Goal: Find specific page/section: Find specific page/section

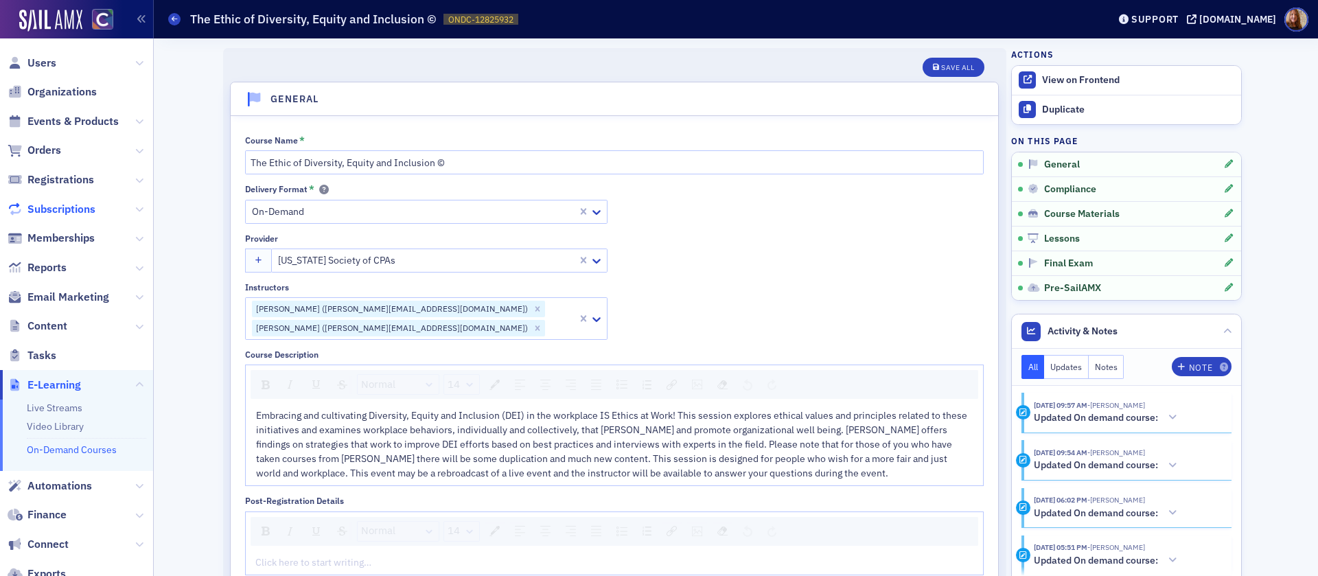
click at [68, 211] on span "Subscriptions" at bounding box center [61, 209] width 68 height 15
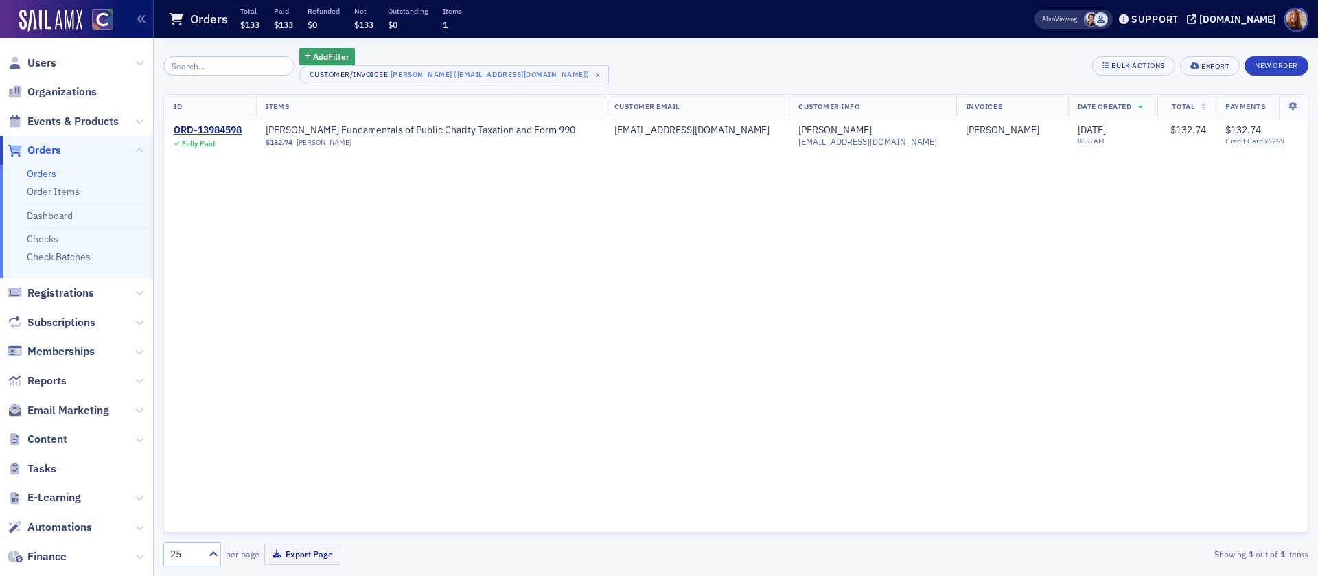
click at [47, 172] on link "Orders" at bounding box center [42, 173] width 30 height 12
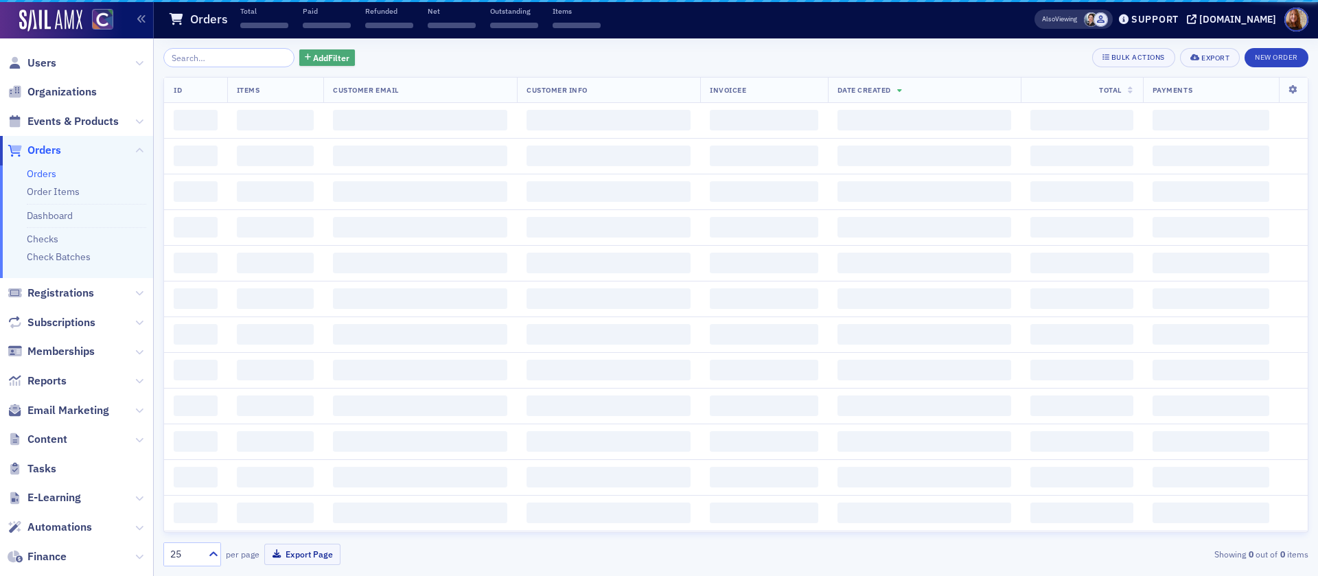
click at [323, 60] on span "Add Filter" at bounding box center [331, 57] width 36 height 12
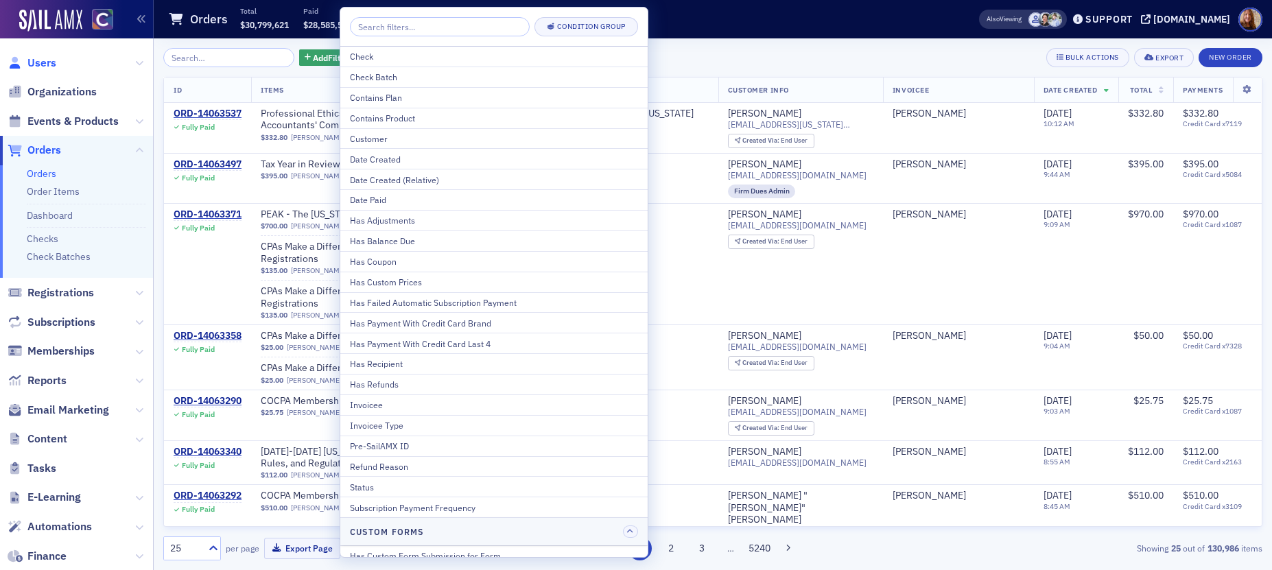
click at [49, 67] on span "Users" at bounding box center [41, 63] width 29 height 15
click at [37, 60] on span "Users" at bounding box center [41, 63] width 29 height 15
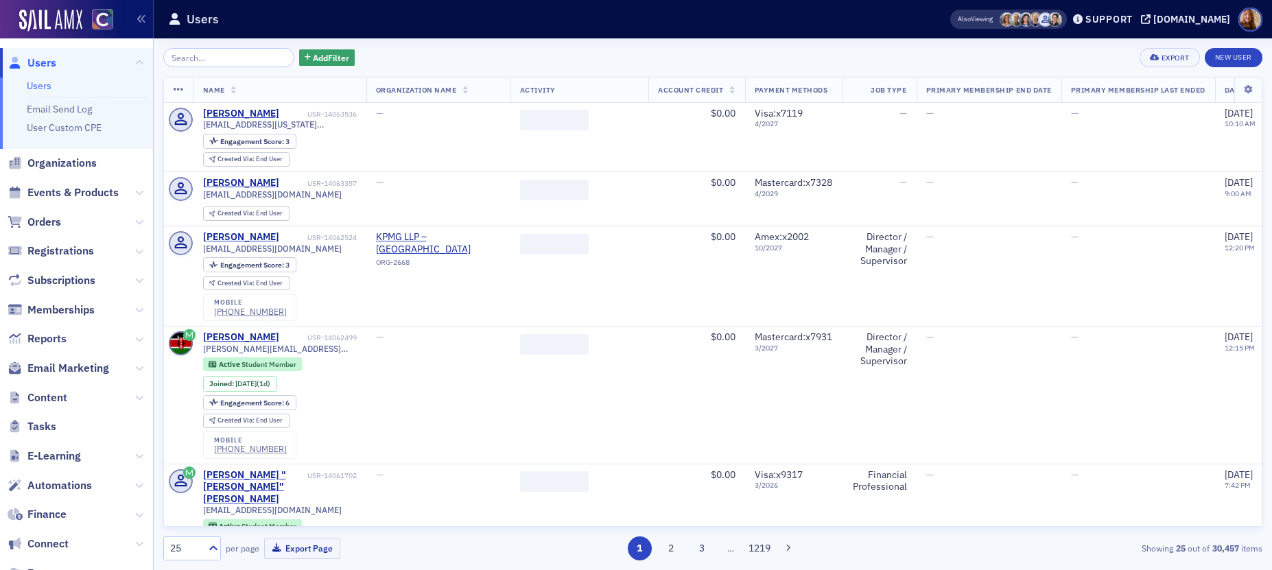
click at [211, 56] on input "search" at bounding box center [228, 57] width 131 height 19
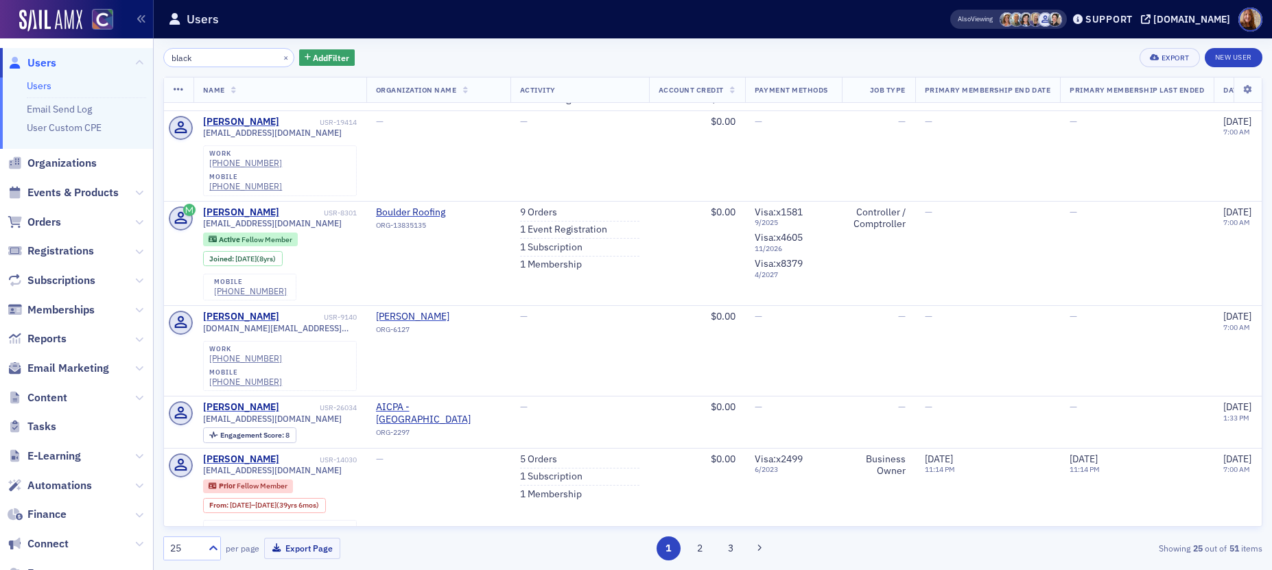
scroll to position [308, 0]
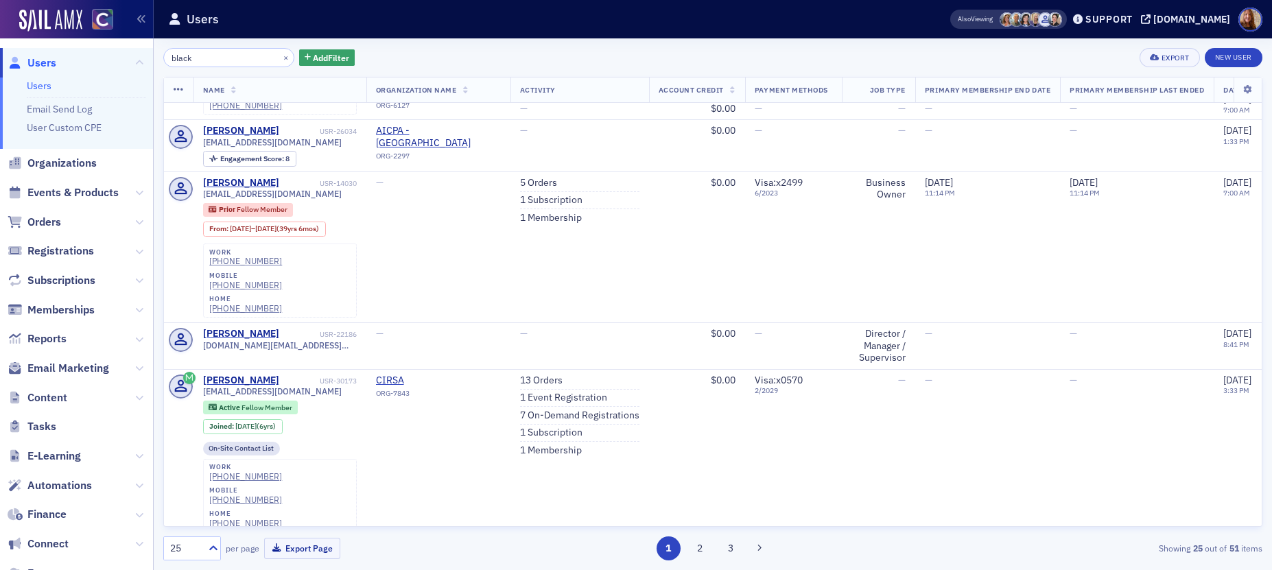
type input "black"
click at [53, 220] on span "Orders" at bounding box center [44, 222] width 34 height 15
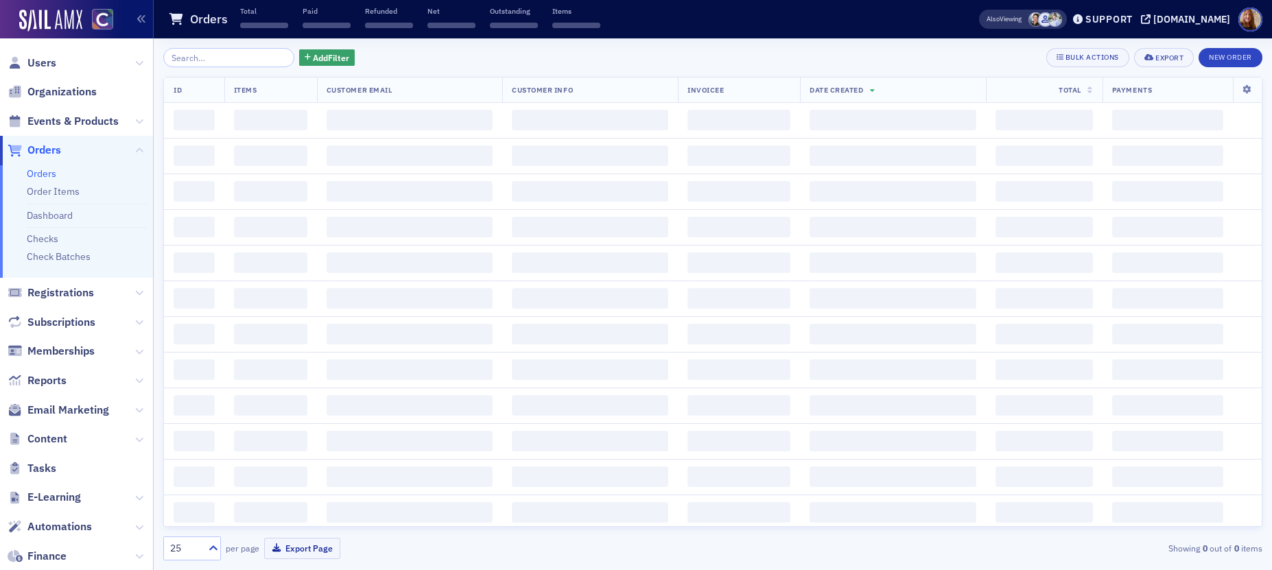
click at [219, 60] on input "search" at bounding box center [228, 57] width 131 height 19
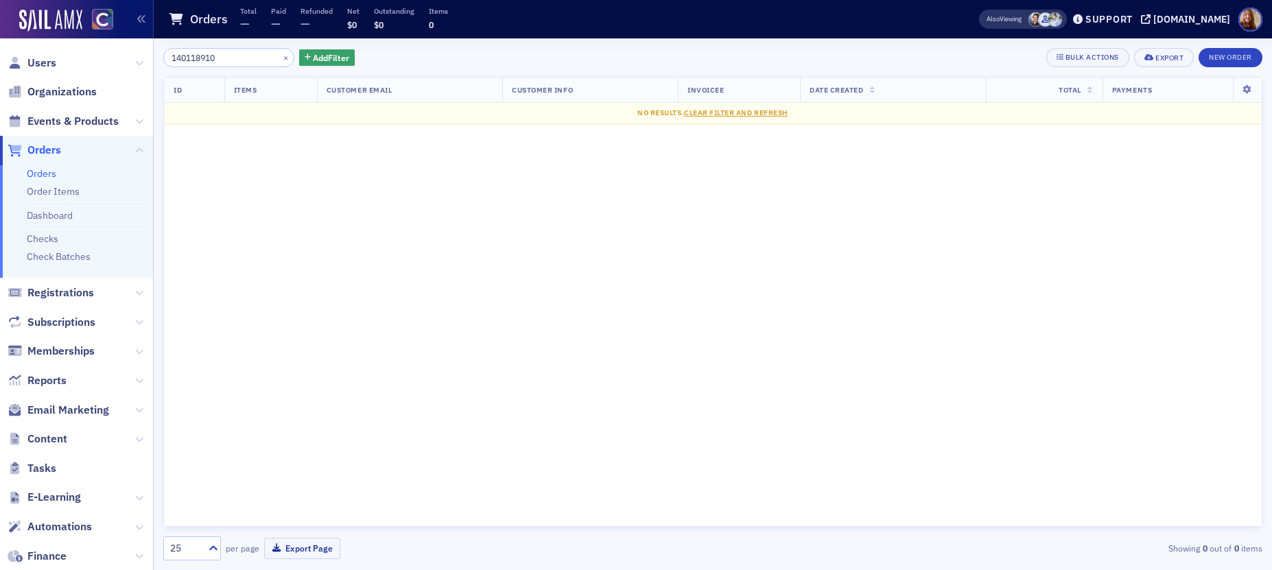
type input "140118910"
click at [280, 58] on button "×" at bounding box center [286, 57] width 12 height 12
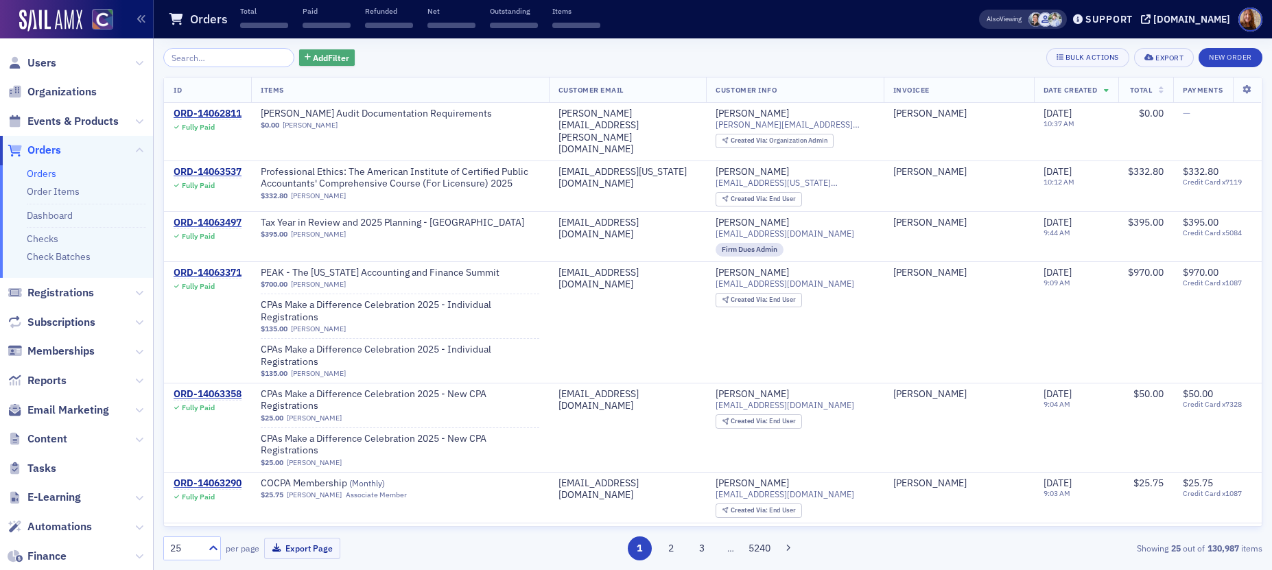
click at [313, 59] on span "Add Filter" at bounding box center [331, 57] width 36 height 12
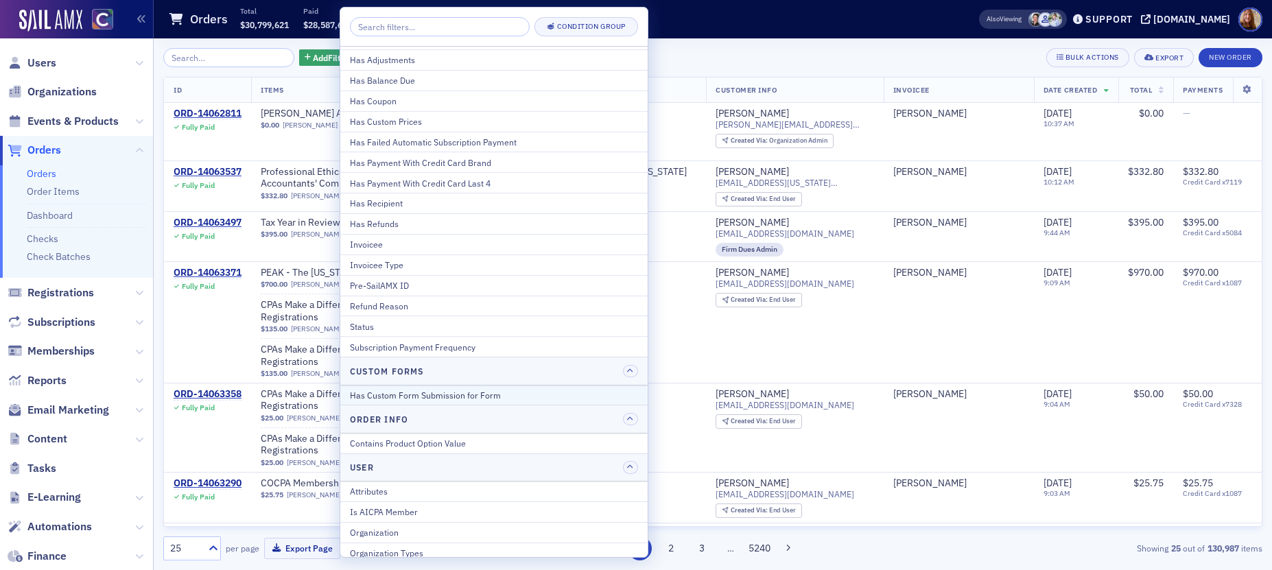
scroll to position [167, 0]
click at [703, 52] on div "Add Filter Bulk Actions Export New Order" at bounding box center [712, 57] width 1099 height 19
